Goal: Check status: Check status

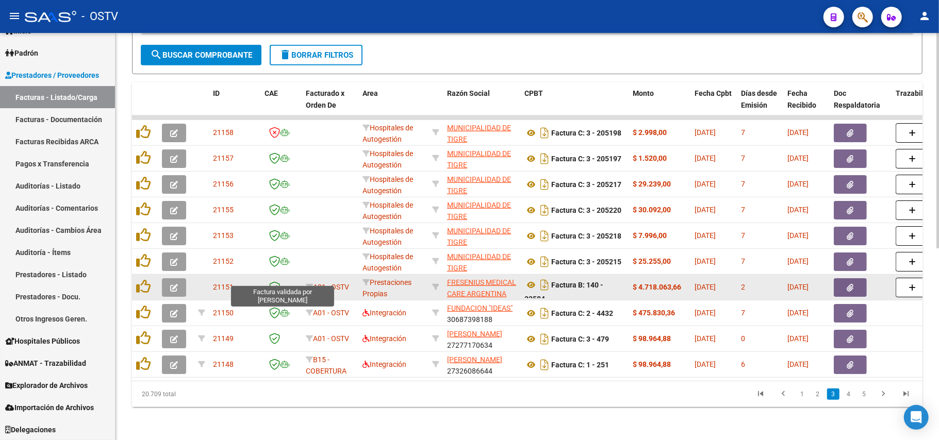
scroll to position [225, 0]
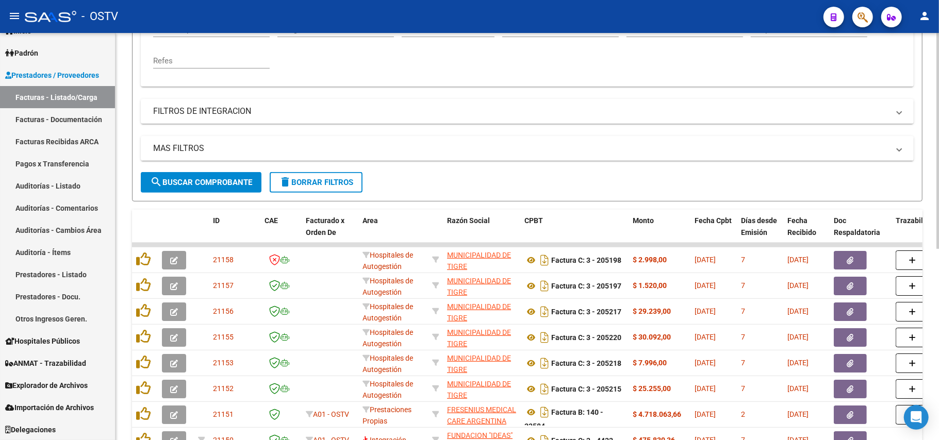
click at [219, 172] on div "MAS FILTROS Todos Con Doc. Respaldatoria Todos Con Trazabilidad Todos Asociado …" at bounding box center [527, 154] width 773 height 36
click at [222, 178] on span "search Buscar Comprobante" at bounding box center [201, 182] width 102 height 9
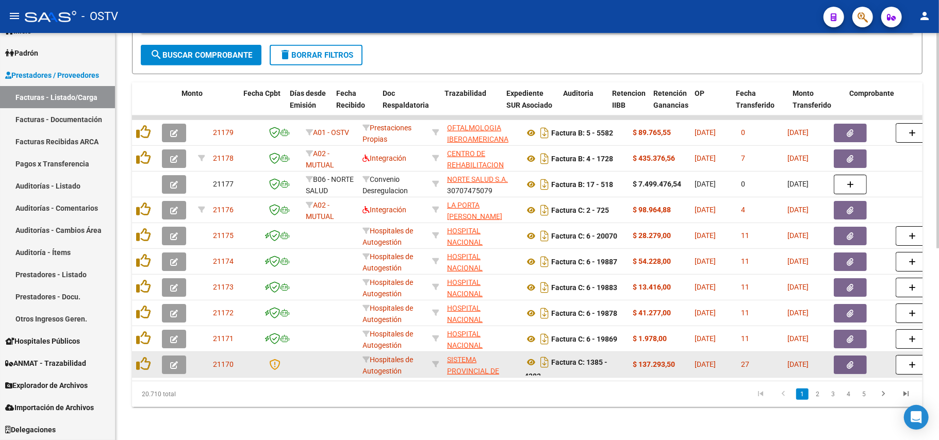
scroll to position [0, 479]
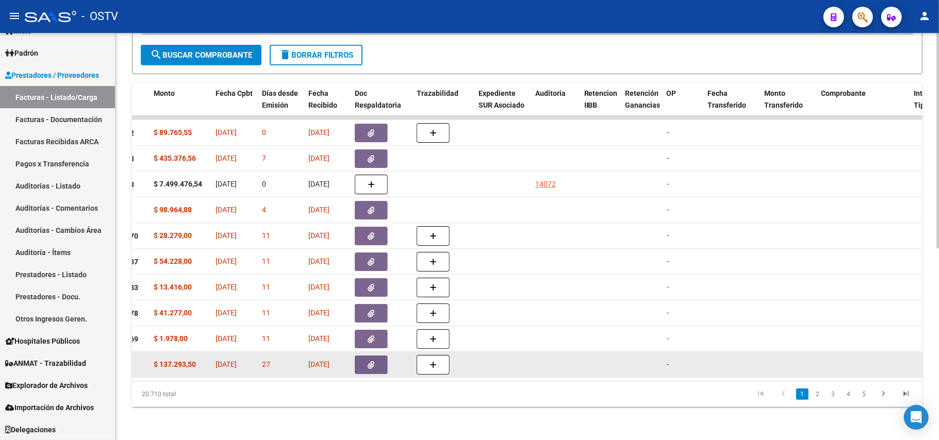
drag, startPoint x: 394, startPoint y: 366, endPoint x: 625, endPoint y: 357, distance: 231.2
drag, startPoint x: 483, startPoint y: 382, endPoint x: 803, endPoint y: 366, distance: 320.6
click at [803, 366] on div "ID CAE Facturado x Orden De Area Razón Social CPBT Monto Fecha Cpbt Días desde …" at bounding box center [527, 245] width 791 height 325
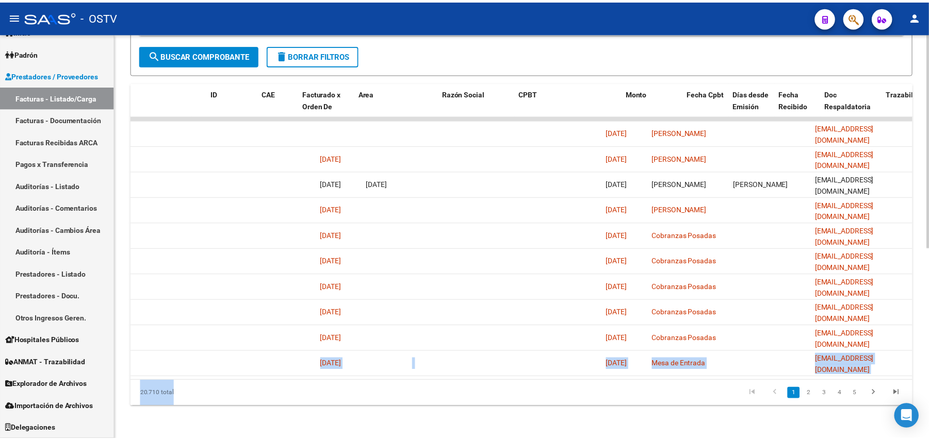
scroll to position [0, 0]
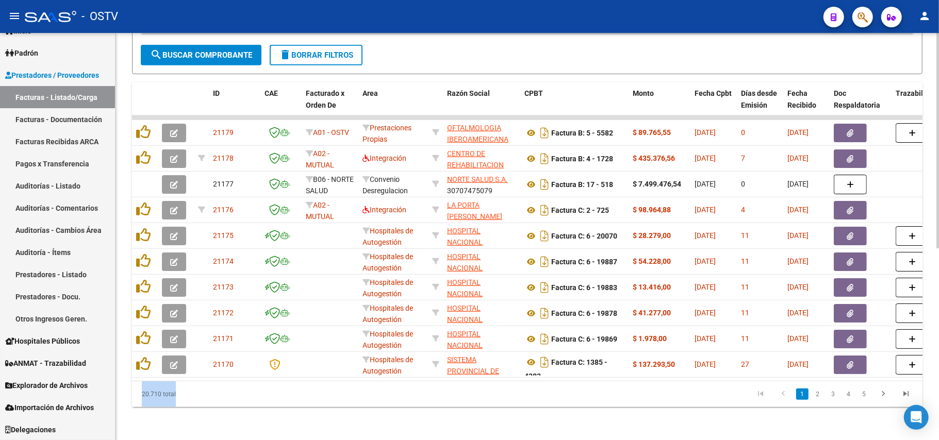
click at [447, 426] on div "Video tutorial PRESTADORES -> Listado de CPBTs Emitidos por Prestadores / Prove…" at bounding box center [528, 60] width 824 height 760
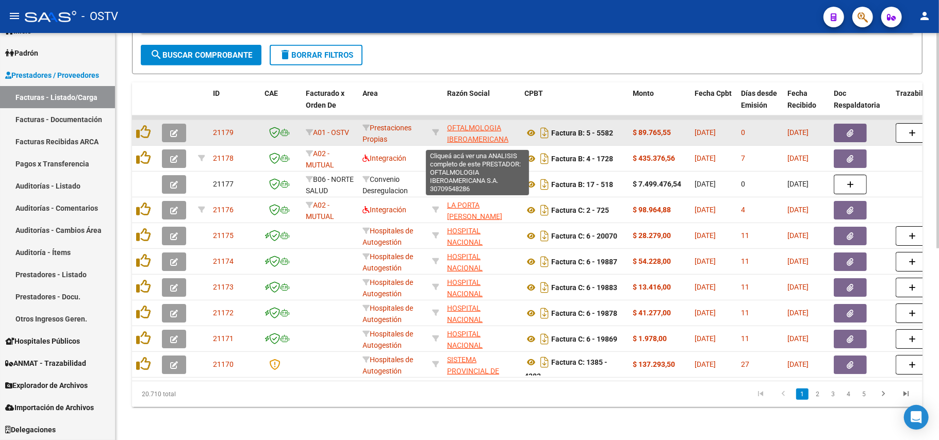
click at [450, 129] on span "OFTALMOLOGIA IBEROAMERICANA S.A." at bounding box center [477, 140] width 61 height 32
type textarea "30709548286"
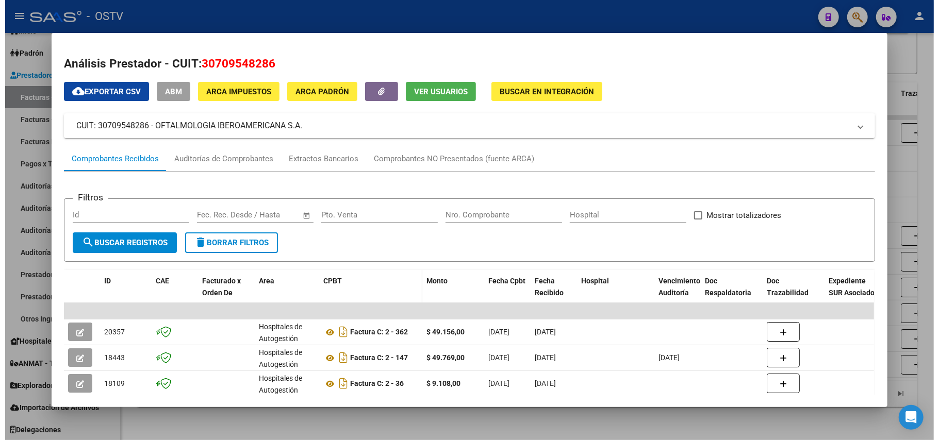
scroll to position [190, 0]
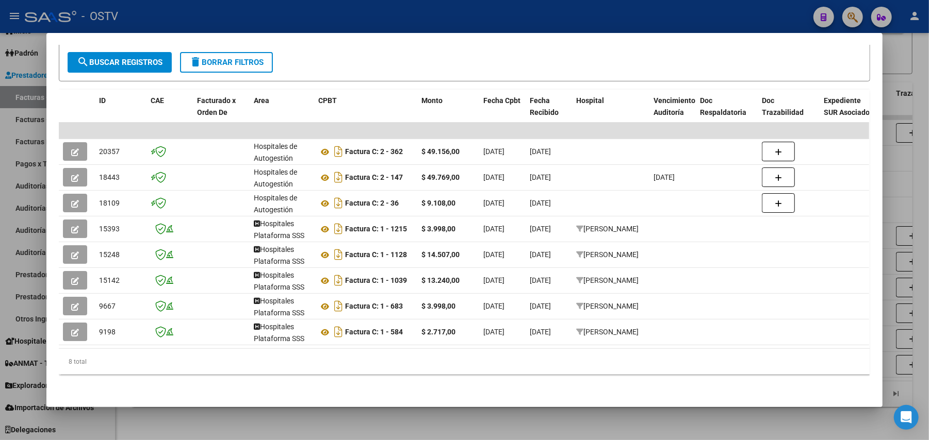
click at [0, 151] on div at bounding box center [464, 220] width 929 height 440
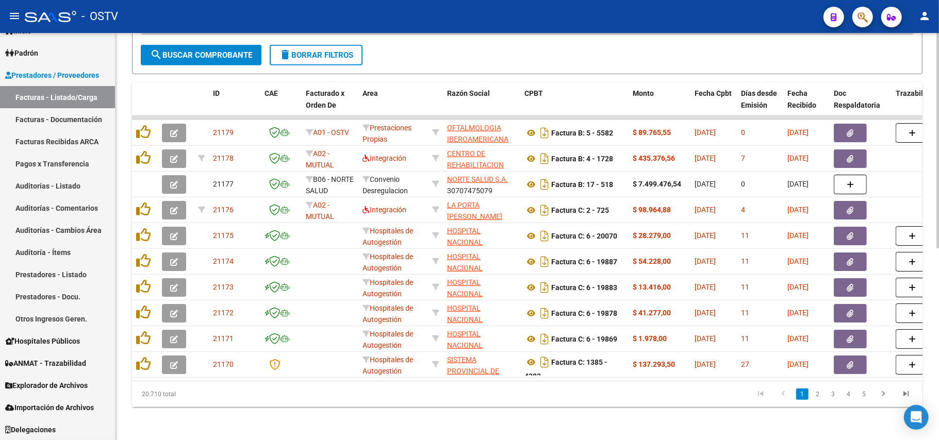
click at [169, 51] on span "search Buscar Comprobante" at bounding box center [201, 55] width 102 height 9
